Goal: Task Accomplishment & Management: Manage account settings

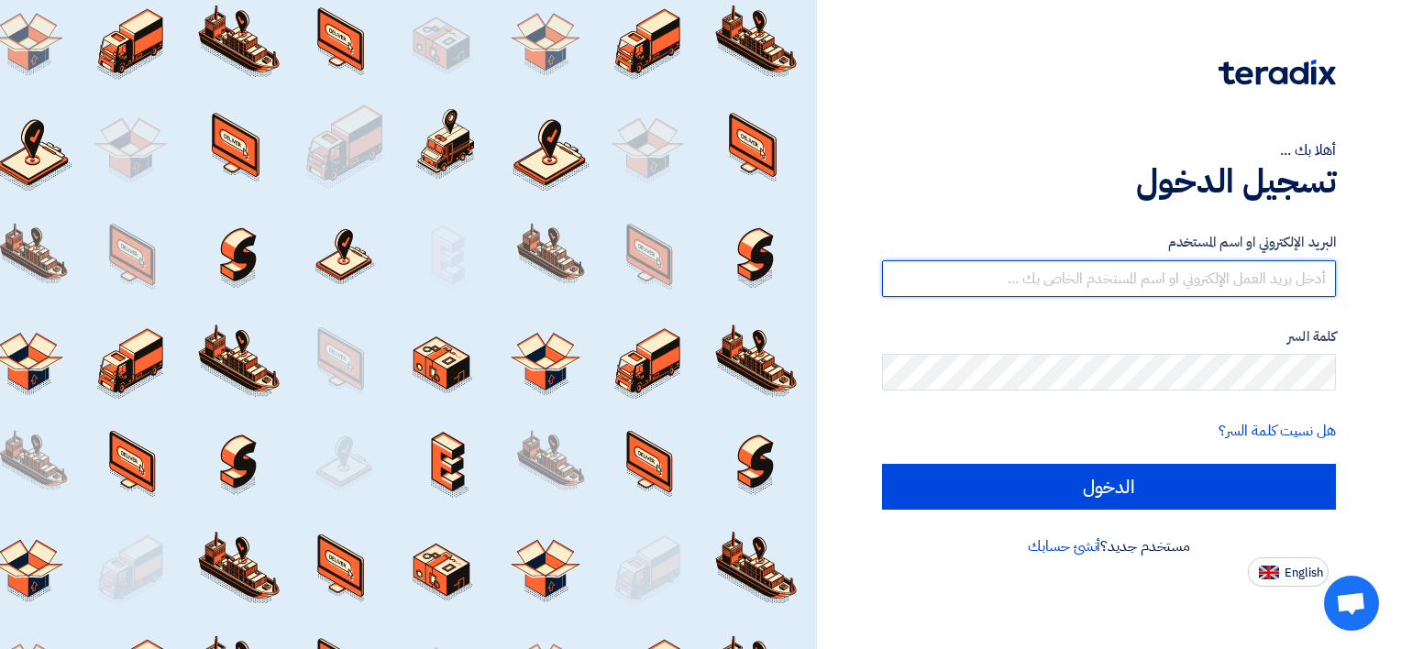
click at [1209, 283] on input "text" at bounding box center [1109, 278] width 454 height 37
type input "[EMAIL_ADDRESS][DOMAIN_NAME]"
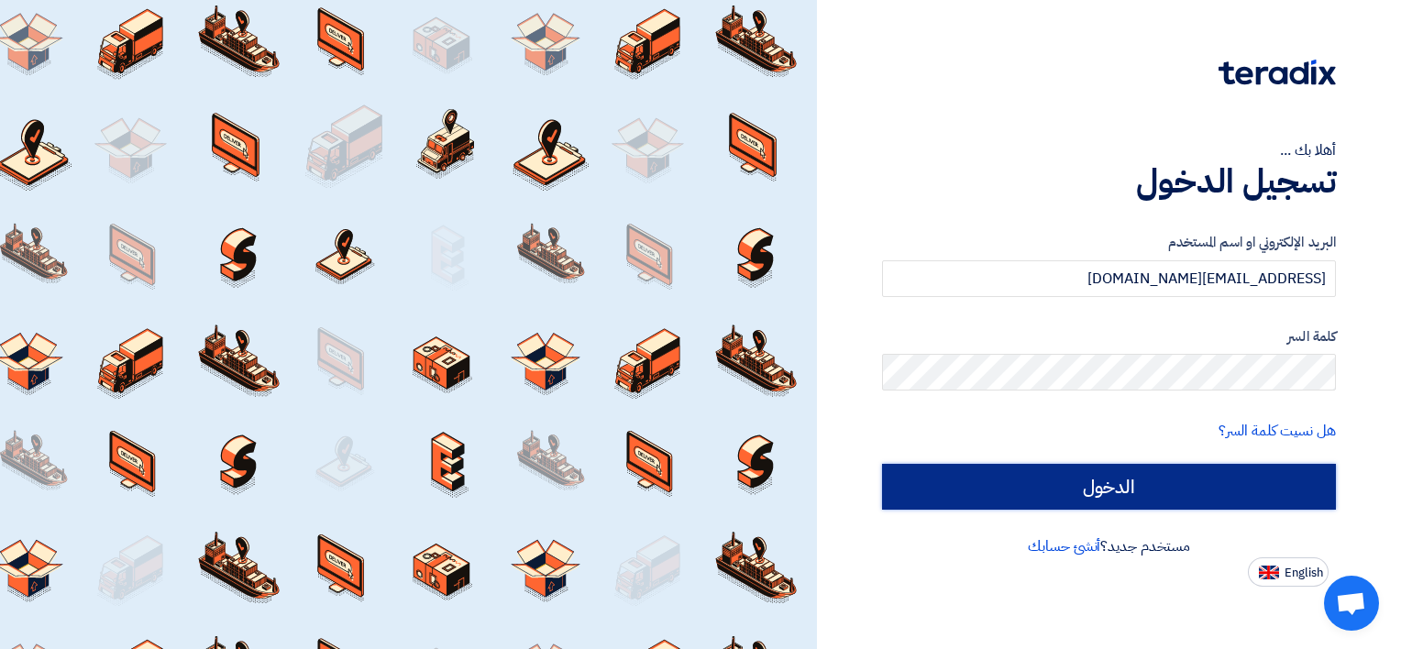
click at [1139, 486] on input "الدخول" at bounding box center [1109, 487] width 454 height 46
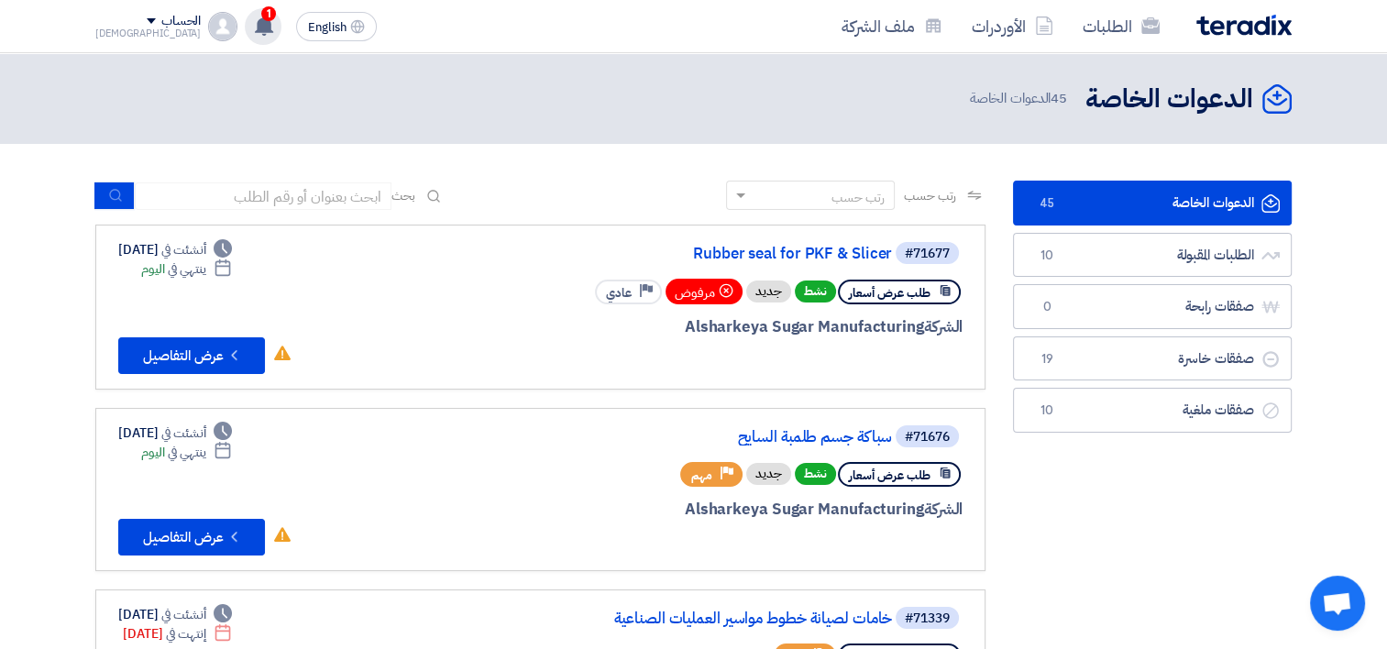
click at [255, 26] on use at bounding box center [264, 26] width 18 height 20
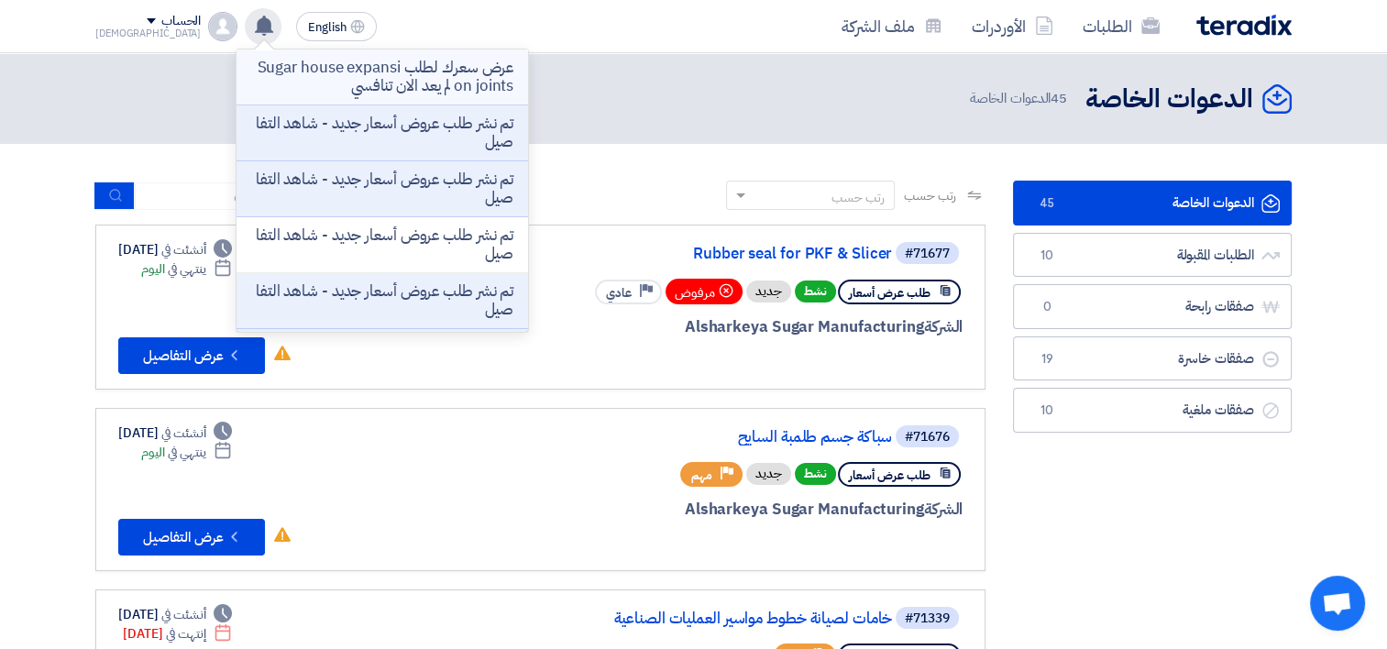
click at [275, 81] on p "عرض سعرك لطلب Sugar house expansion joints لم يعد الان تنافسي" at bounding box center [382, 77] width 262 height 37
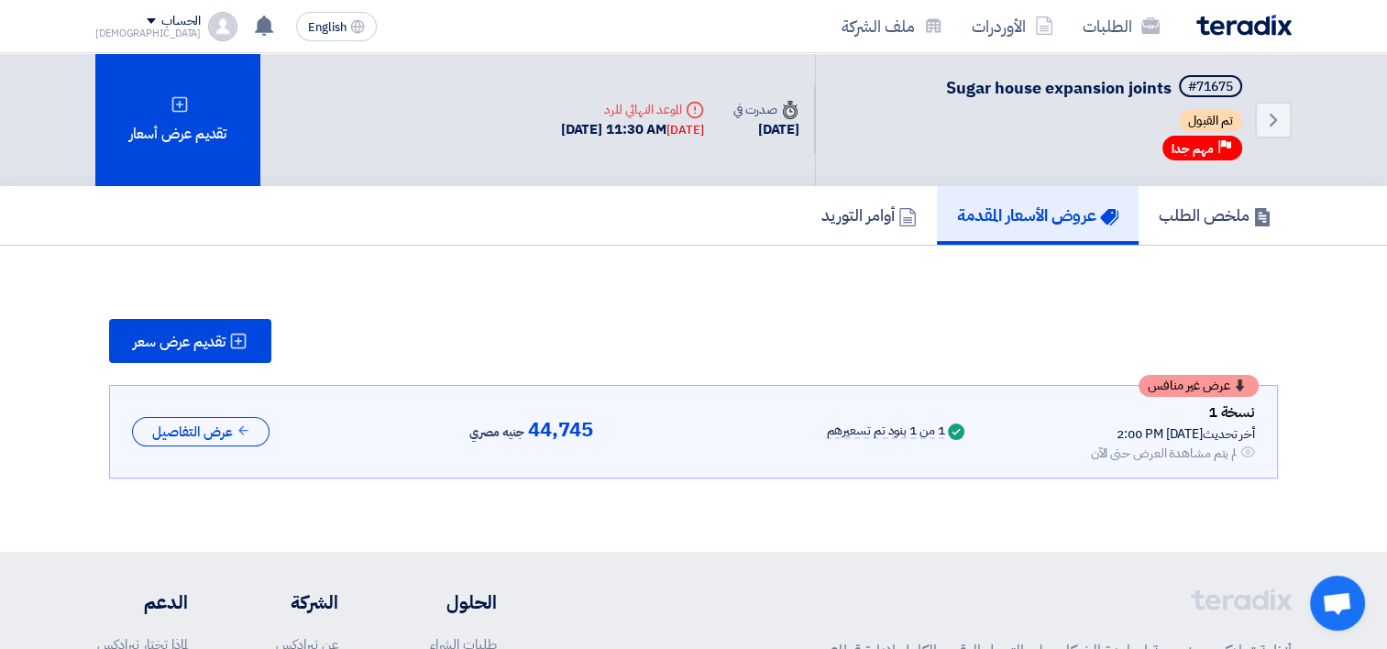
scroll to position [104, 0]
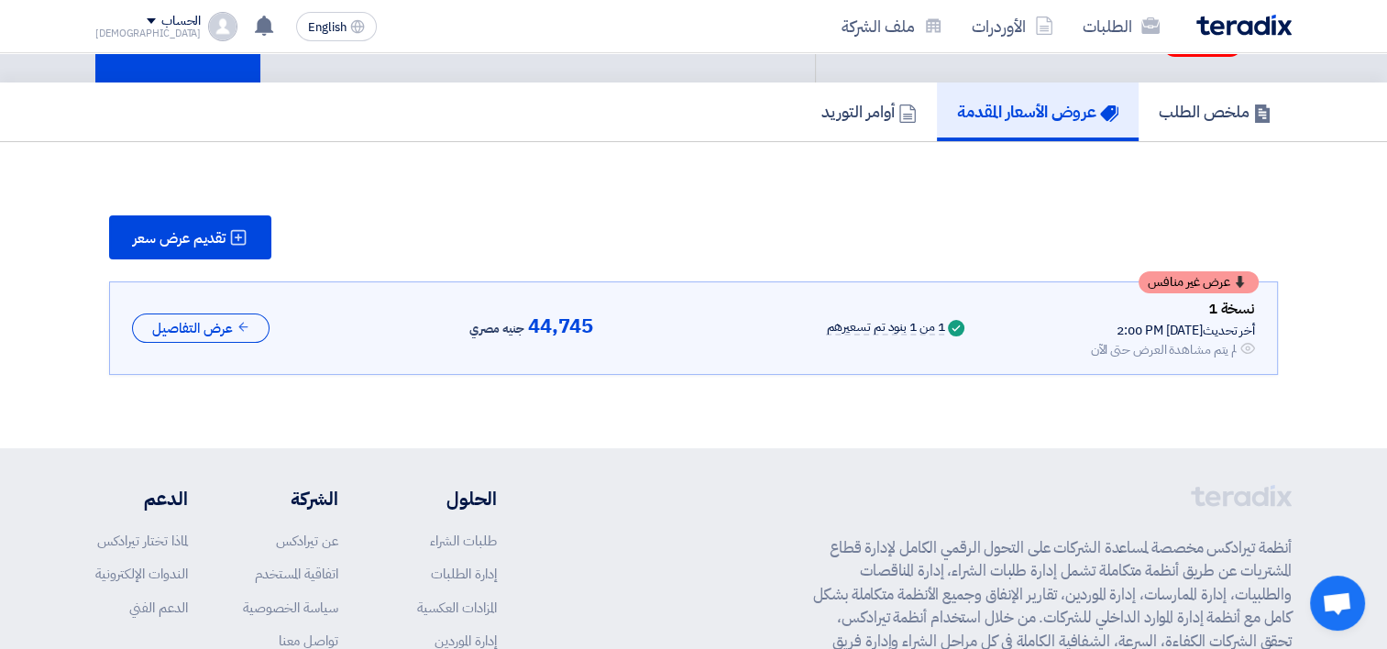
click at [1035, 119] on h5 "عروض الأسعار المقدمة" at bounding box center [1037, 111] width 161 height 21
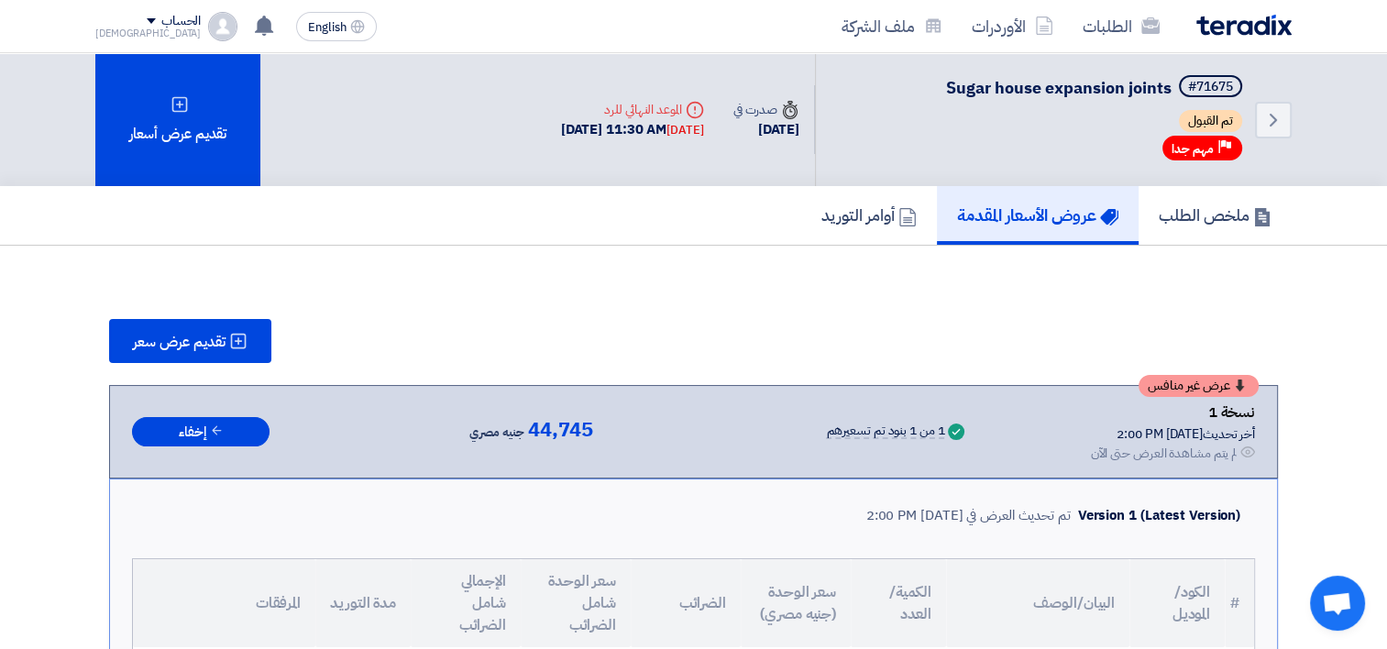
click at [103, 24] on div "الحساب" at bounding box center [147, 22] width 105 height 16
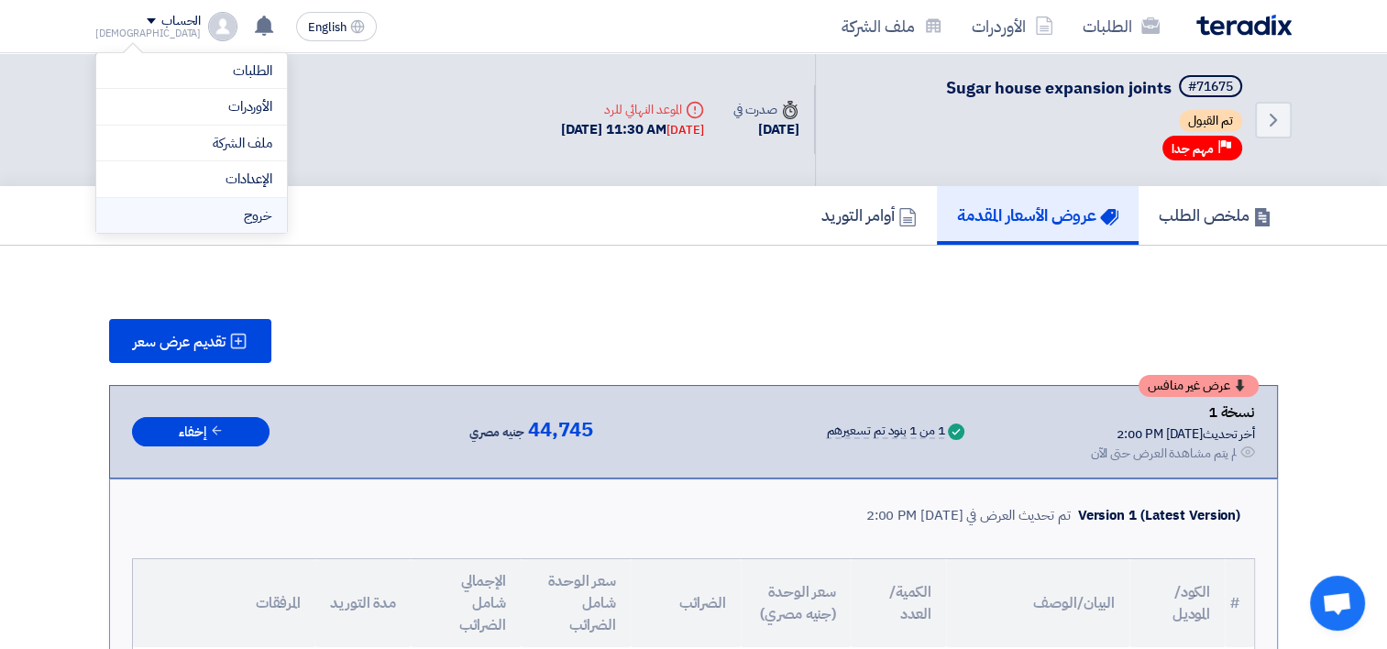
click at [264, 215] on li "خروج" at bounding box center [191, 216] width 191 height 36
